Goal: Information Seeking & Learning: Find specific fact

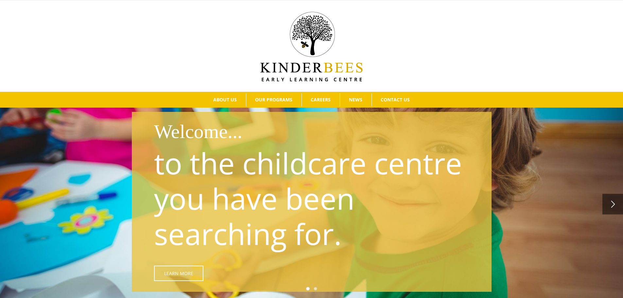
click at [603, 202] on link "" at bounding box center [613, 204] width 21 height 21
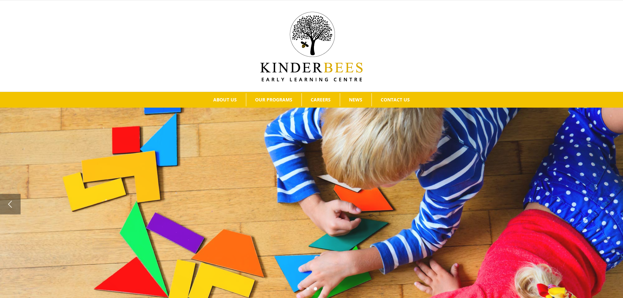
click at [607, 202] on li "A Love of Learning! Our programs are created with young children in mind. Learn…" at bounding box center [311, 204] width 623 height 193
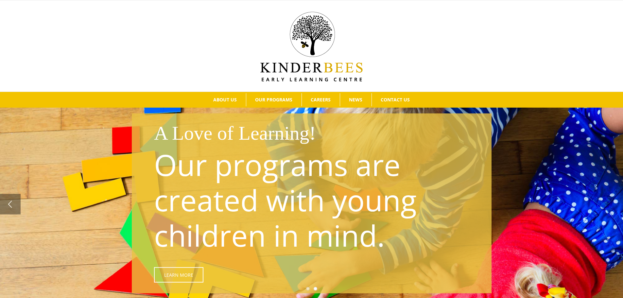
click at [607, 202] on div "A Love of Learning! Our programs are created with young children in mind. Learn…" at bounding box center [311, 204] width 623 height 187
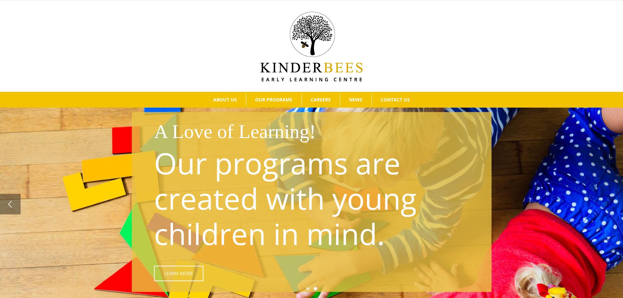
click at [607, 202] on div "A Love of Learning! Our programs are created with young children in mind. Learn…" at bounding box center [311, 204] width 623 height 185
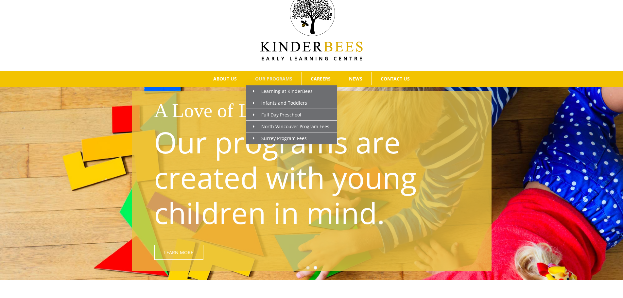
scroll to position [33, 0]
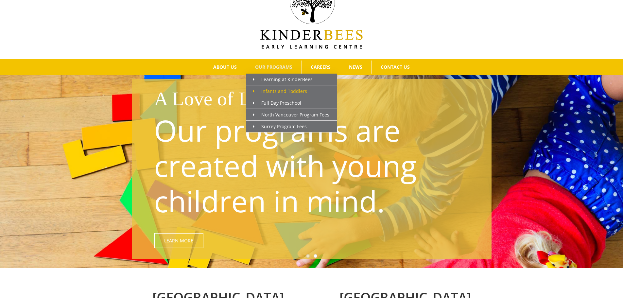
click at [301, 92] on span "Infants and Toddlers" at bounding box center [280, 91] width 54 height 6
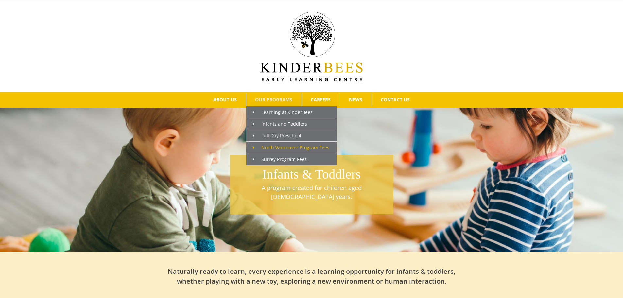
click at [291, 145] on span "North Vancouver Program Fees" at bounding box center [291, 147] width 77 height 6
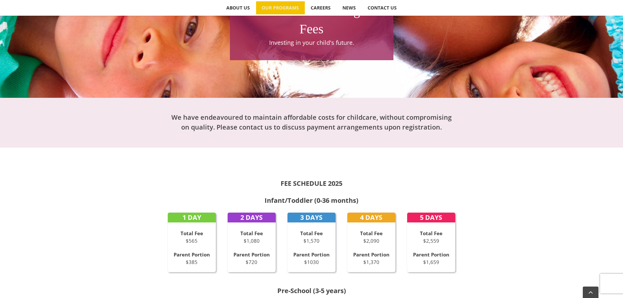
scroll to position [229, 0]
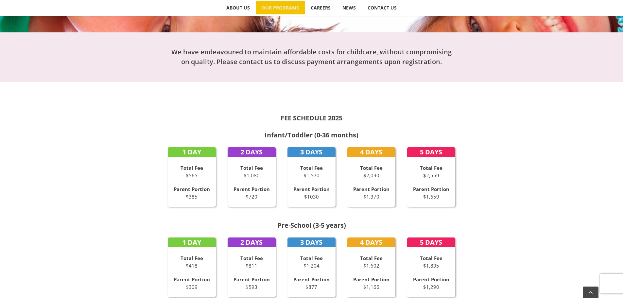
click at [318, 200] on p "Parent Portion $1030" at bounding box center [312, 192] width 48 height 15
drag, startPoint x: 385, startPoint y: 197, endPoint x: 350, endPoint y: 185, distance: 36.4
click at [350, 185] on p "Parent Portion $1,370" at bounding box center [371, 192] width 48 height 15
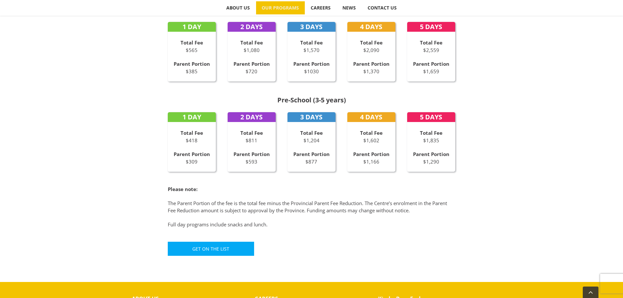
scroll to position [262, 0]
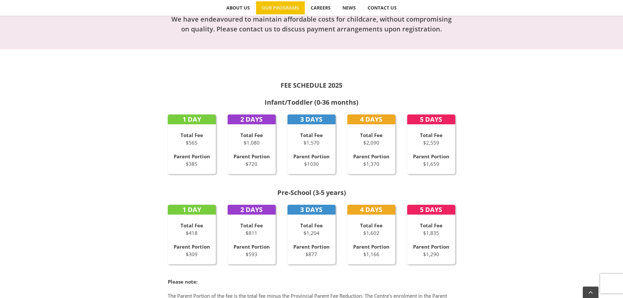
click at [502, 118] on div "FEE SCHEDULE 2025 Infant/Toddler (0-36 months) 1 DAY Total Fee $565 Parent Port…" at bounding box center [311, 205] width 623 height 312
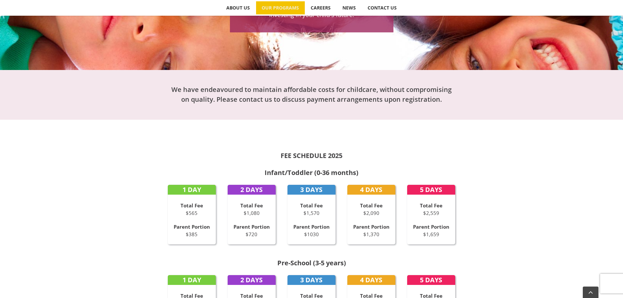
scroll to position [196, 0]
